Goal: Task Accomplishment & Management: Use online tool/utility

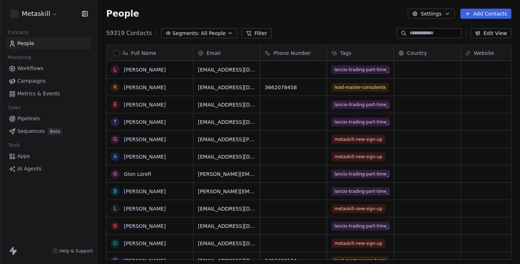
scroll to position [232, 423]
click at [43, 17] on html "Metaskill Contacts People Marketing Workflows Campaigns Metrics & Events Sales …" at bounding box center [260, 132] width 520 height 264
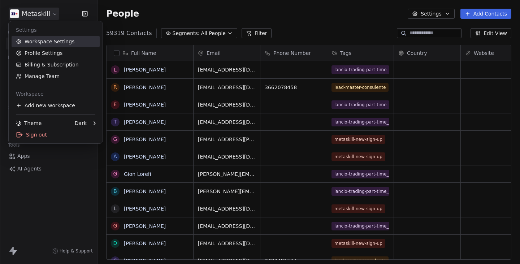
click at [47, 42] on link "Workspace Settings" at bounding box center [56, 42] width 88 height 12
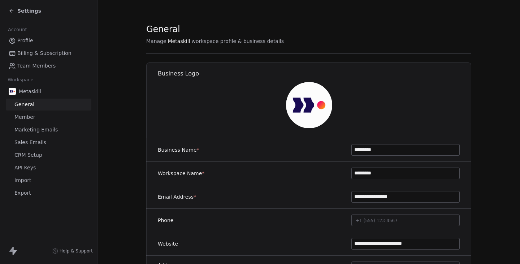
click at [27, 112] on link "Member" at bounding box center [49, 117] width 86 height 12
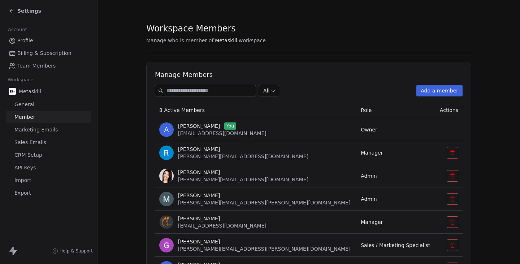
click at [33, 130] on span "Marketing Emails" at bounding box center [35, 130] width 43 height 8
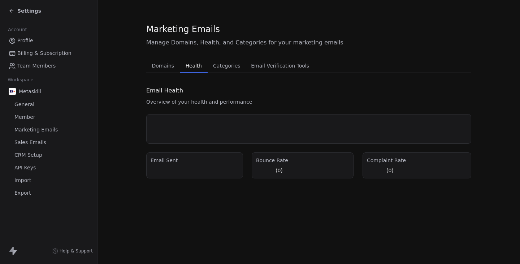
click at [199, 68] on span "Health" at bounding box center [194, 66] width 22 height 10
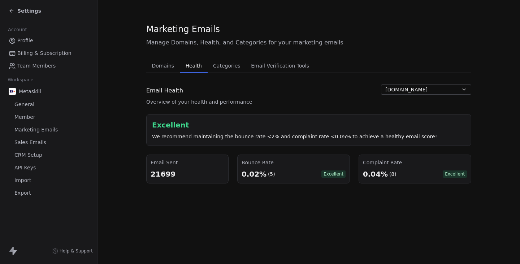
click at [35, 12] on span "Settings" at bounding box center [29, 10] width 24 height 7
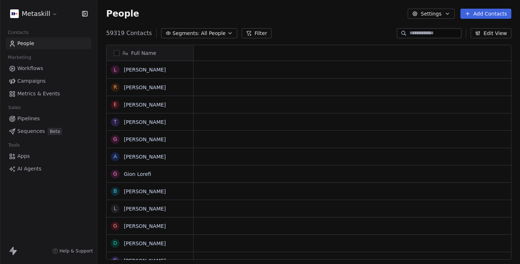
scroll to position [0, 0]
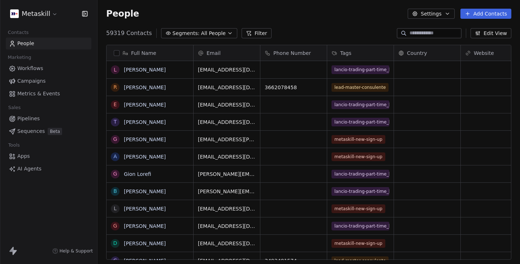
click at [55, 80] on link "Campaigns" at bounding box center [49, 81] width 86 height 12
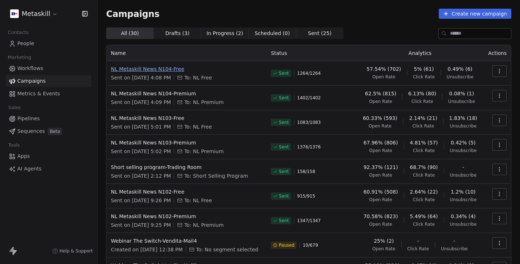
click at [156, 65] on span "NL Metaskill News N104-Free" at bounding box center [186, 68] width 151 height 7
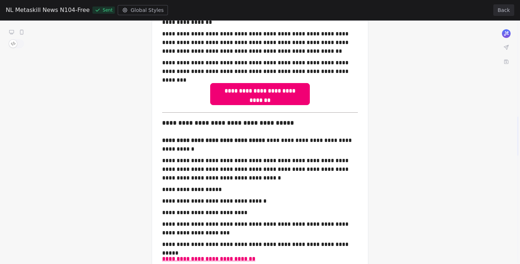
scroll to position [61, 0]
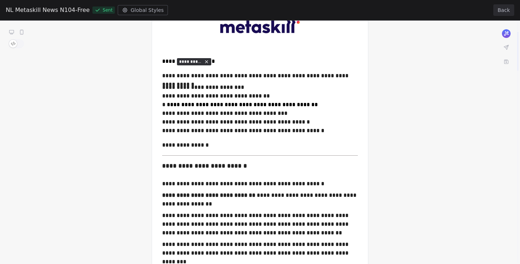
click at [501, 8] on button "Back" at bounding box center [503, 10] width 21 height 12
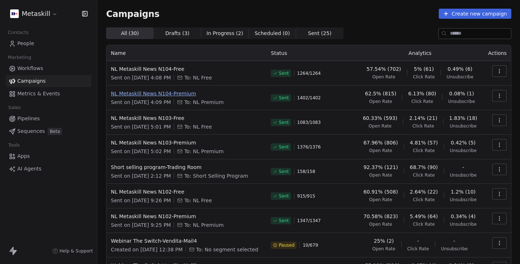
click at [199, 90] on span "NL Metaskill News N104-Premium" at bounding box center [186, 93] width 151 height 7
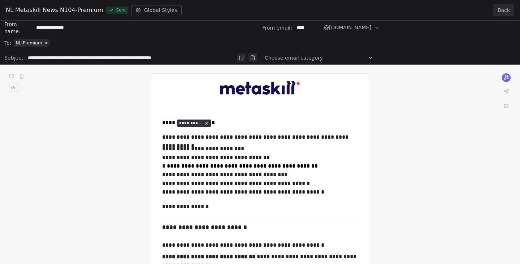
click at [501, 6] on button "Back" at bounding box center [503, 10] width 21 height 12
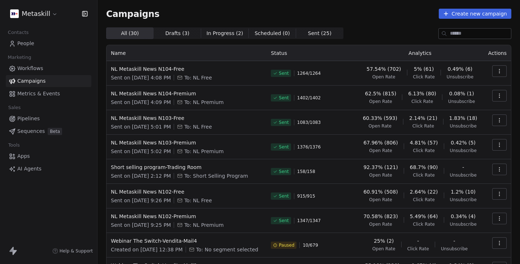
click at [265, 20] on div "Campaigns Create new campaign All ( 30 ) All ( 30 ) Drafts ( 3 ) Drafts ( 3 ) I…" at bounding box center [308, 169] width 405 height 320
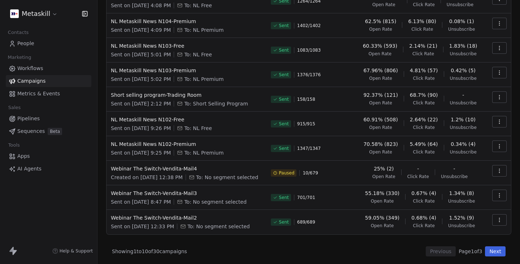
scroll to position [73, 0]
